Goal: Task Accomplishment & Management: Manage account settings

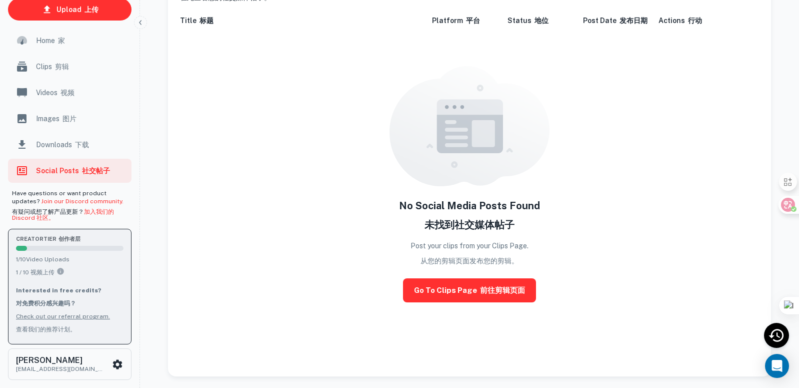
scroll to position [91, 0]
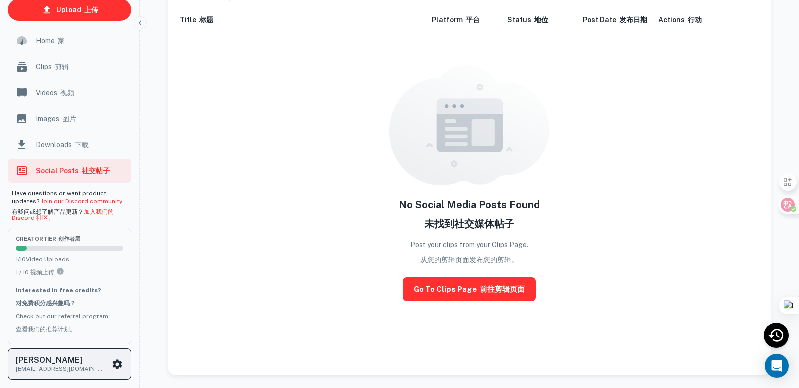
click at [109, 363] on div "XUEQIAO DONG [EMAIL_ADDRESS][DOMAIN_NAME]" at bounding box center [64, 364] width 96 height 18
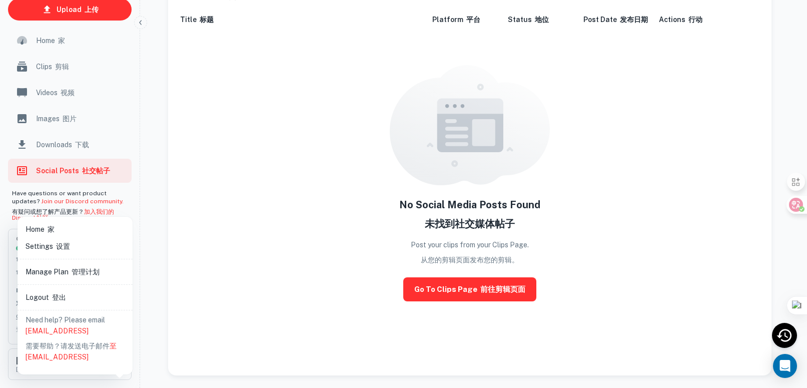
click at [61, 245] on font "设置" at bounding box center [63, 246] width 14 height 8
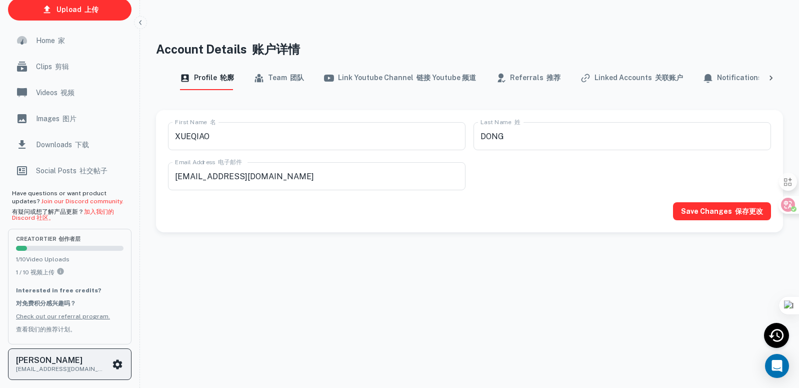
click at [123, 360] on icon "scrollable content" at bounding box center [118, 364] width 12 height 12
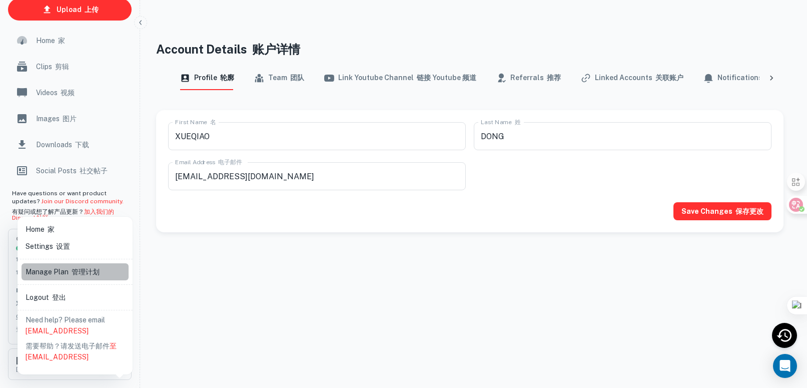
click at [78, 271] on font "管理计划" at bounding box center [86, 272] width 28 height 8
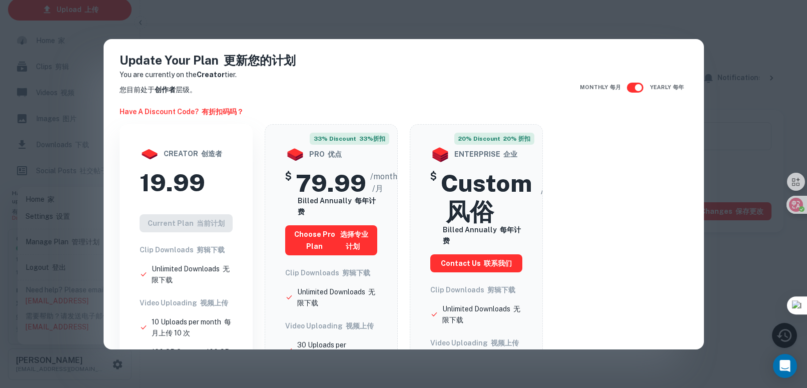
click at [628, 87] on input "checkbox" at bounding box center [638, 87] width 57 height 19
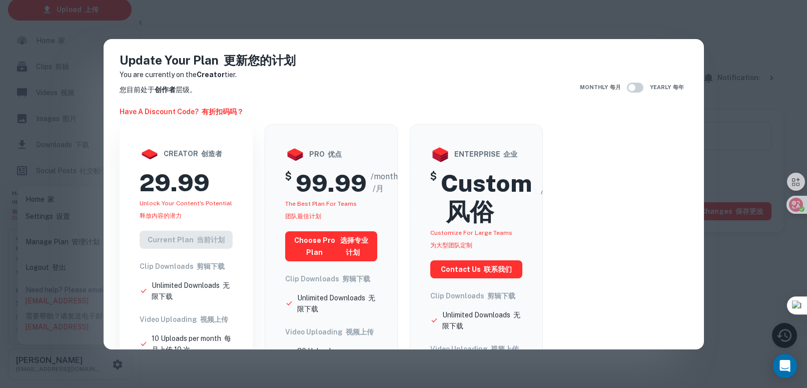
click at [629, 87] on input "checkbox" at bounding box center [631, 87] width 57 height 19
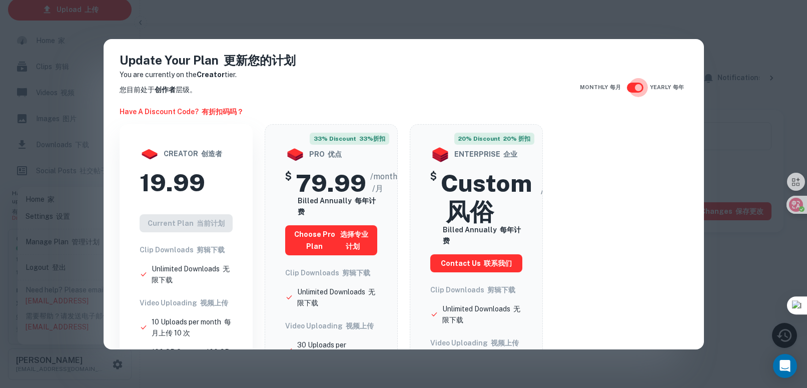
click at [629, 87] on input "checkbox" at bounding box center [638, 87] width 57 height 19
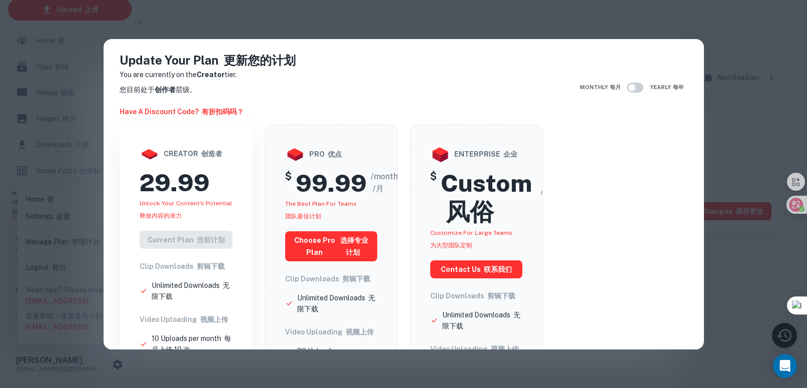
click at [629, 87] on input "checkbox" at bounding box center [631, 87] width 57 height 19
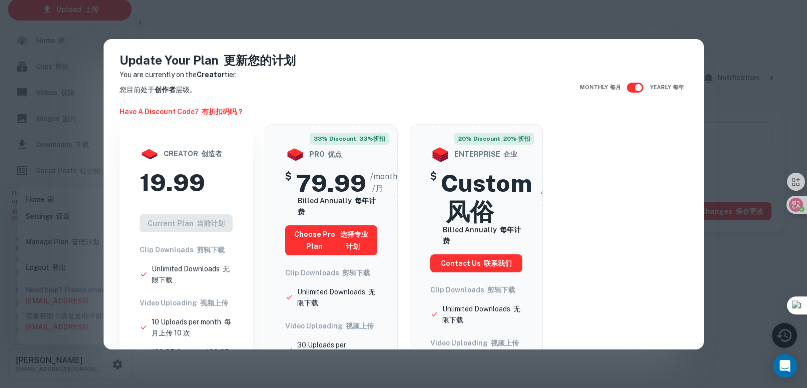
click at [629, 87] on input "checkbox" at bounding box center [638, 87] width 57 height 19
checkbox input "false"
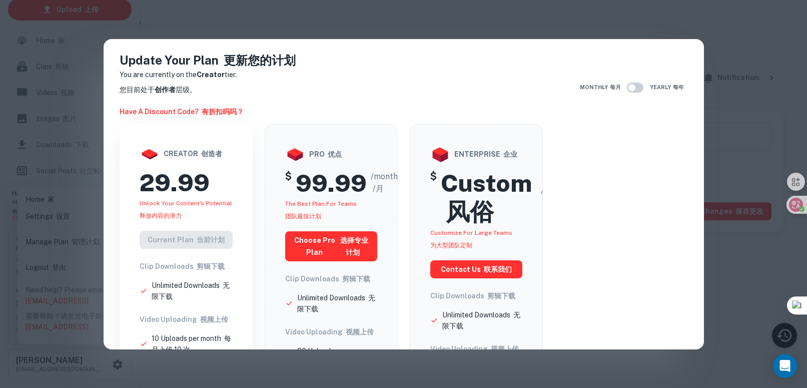
click at [546, 18] on div "Update Your Plan 更新您的计划 You are currently on the Creator tier. 您目前处于 创作者 层级。 Ha…" at bounding box center [403, 194] width 807 height 388
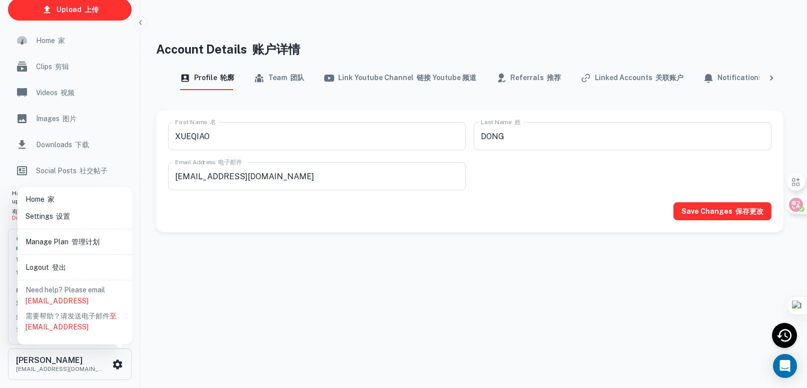
click at [53, 216] on font at bounding box center [54, 216] width 3 height 8
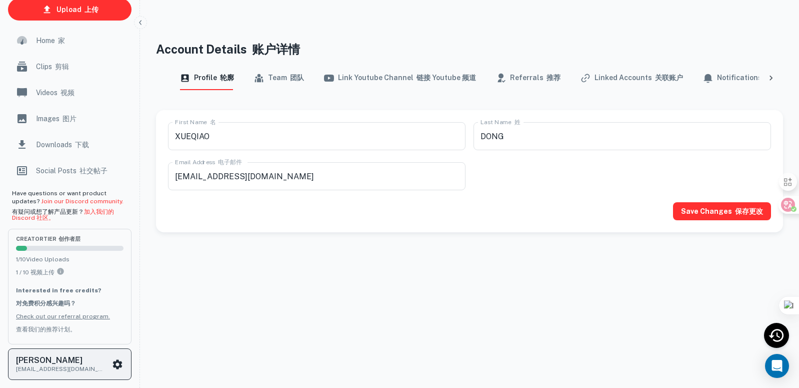
click at [115, 366] on icon "scrollable content" at bounding box center [118, 364] width 10 height 10
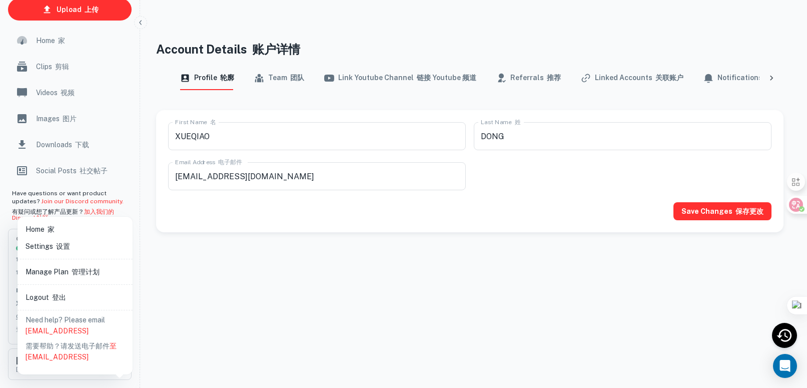
click at [82, 268] on font "管理计划" at bounding box center [86, 272] width 28 height 8
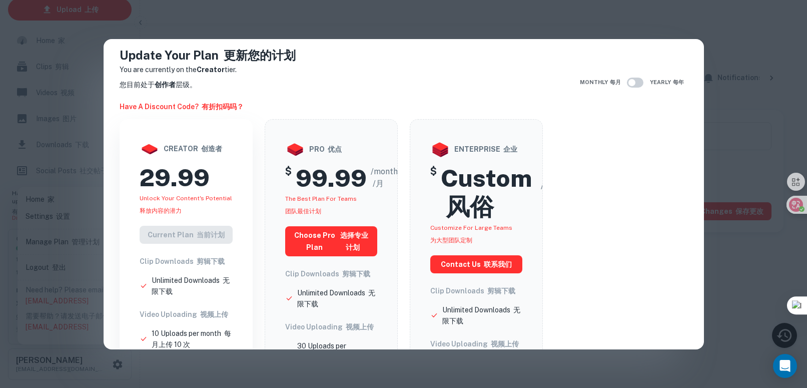
scroll to position [11, 0]
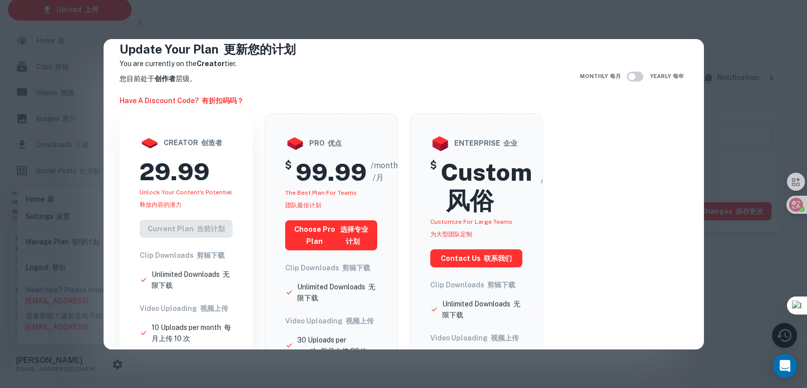
click at [174, 208] on font "释放内容的潜力" at bounding box center [161, 204] width 42 height 7
click at [629, 75] on input "checkbox" at bounding box center [631, 76] width 57 height 19
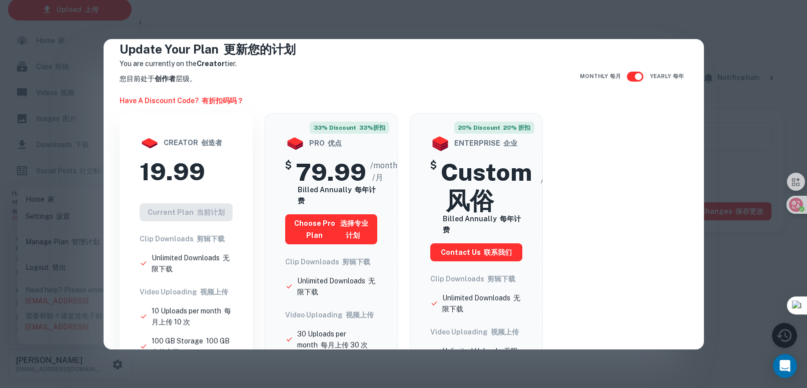
click at [629, 75] on input "checkbox" at bounding box center [638, 76] width 57 height 19
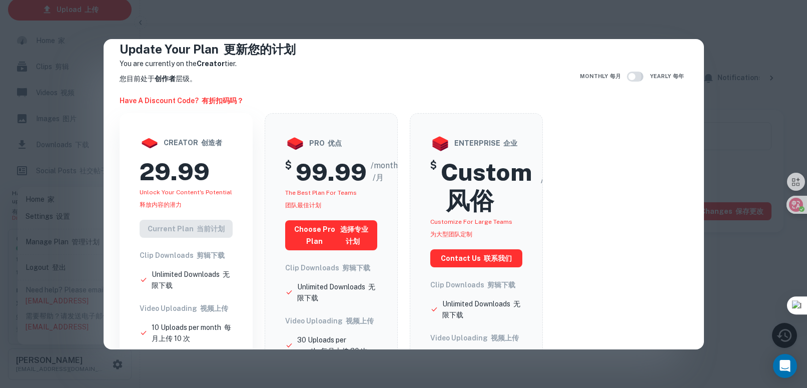
click at [629, 75] on input "checkbox" at bounding box center [631, 76] width 57 height 19
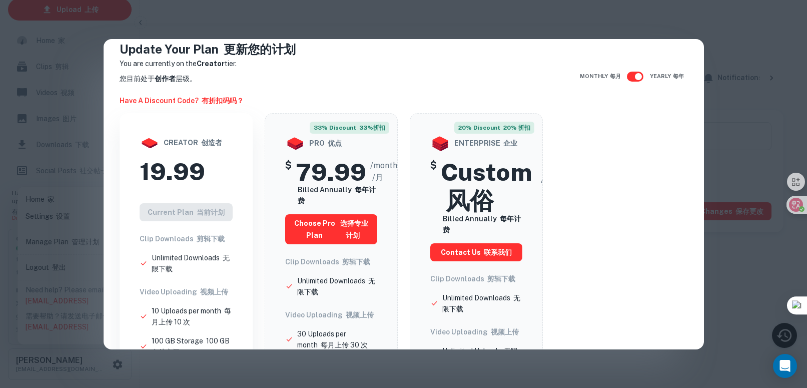
click at [627, 76] on input "checkbox" at bounding box center [638, 76] width 57 height 19
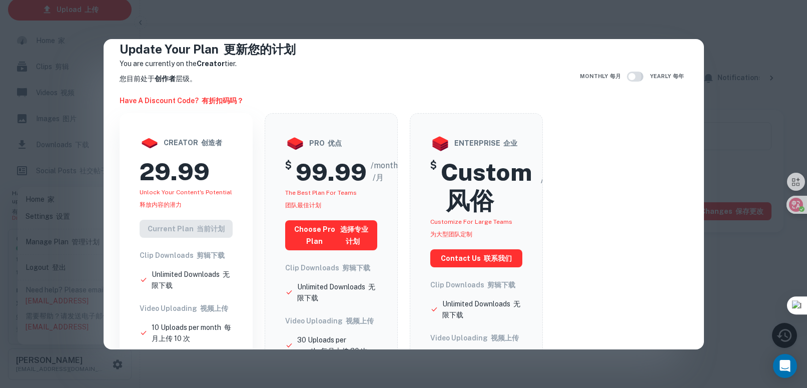
click at [627, 75] on input "checkbox" at bounding box center [631, 76] width 57 height 19
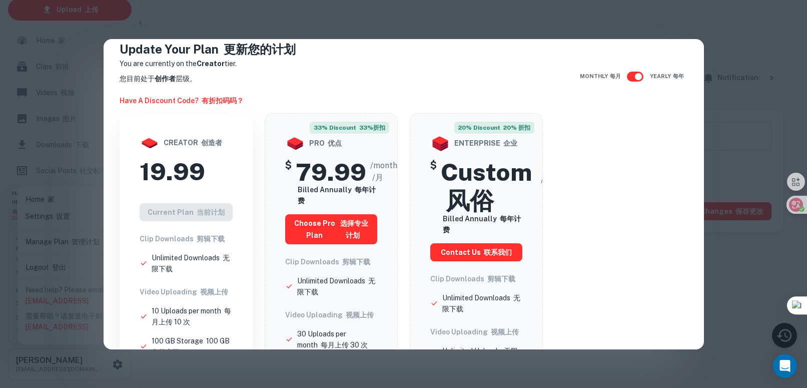
click at [627, 75] on input "checkbox" at bounding box center [638, 76] width 57 height 19
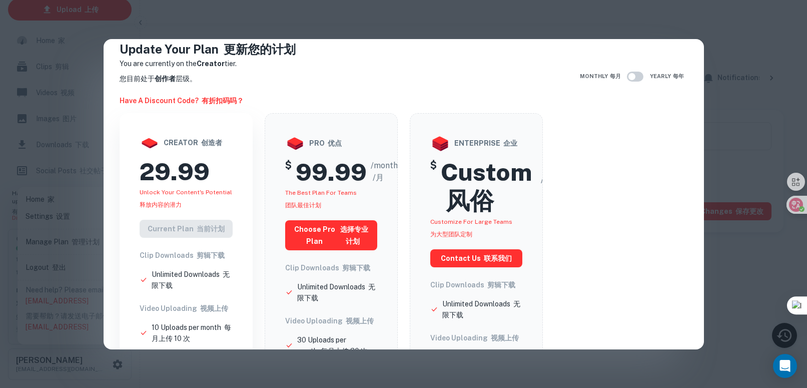
click at [627, 75] on input "checkbox" at bounding box center [631, 76] width 57 height 19
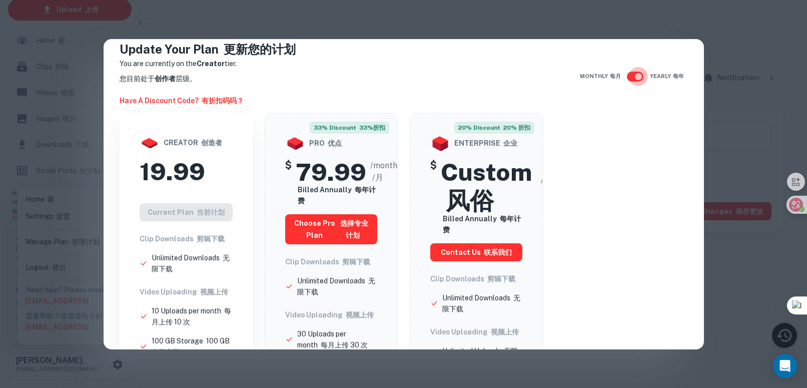
click at [627, 75] on input "checkbox" at bounding box center [638, 76] width 57 height 19
checkbox input "false"
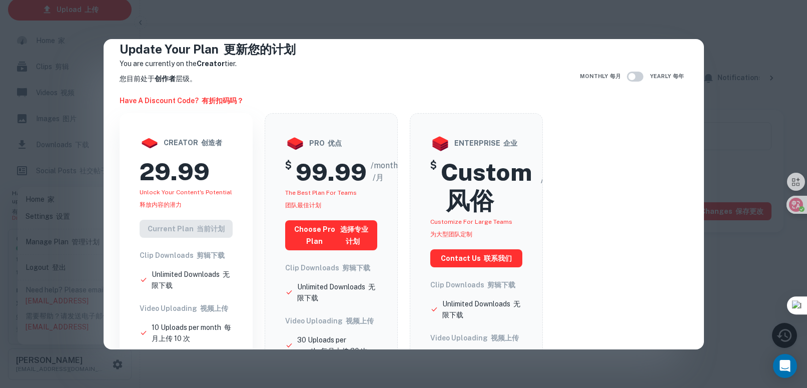
click at [167, 228] on div "Current Plan 当前计划" at bounding box center [186, 229] width 93 height 18
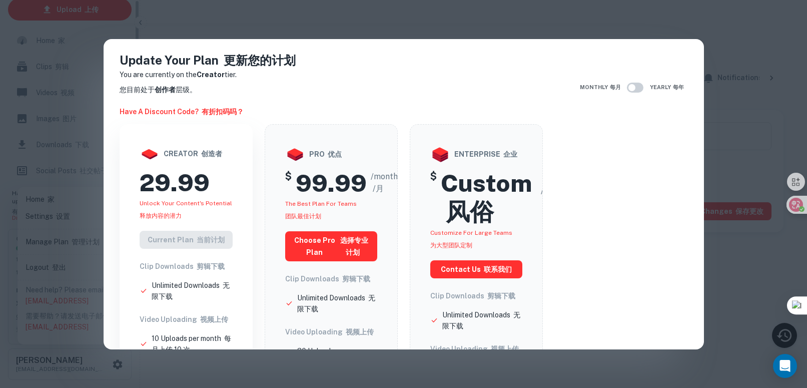
scroll to position [0, 0]
